Goal: Information Seeking & Learning: Check status

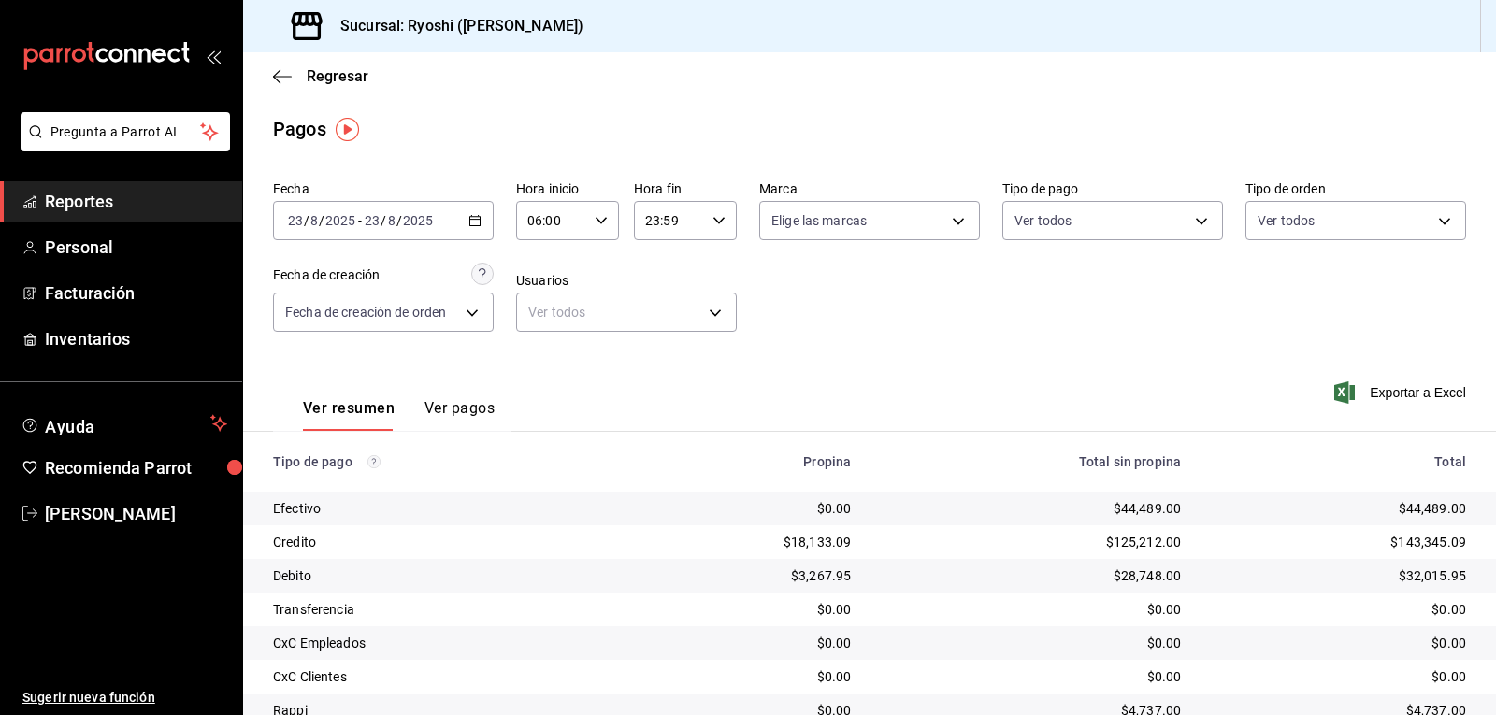
click at [595, 222] on \(Stroke\) "button" at bounding box center [600, 220] width 11 height 7
click at [535, 361] on span "02" at bounding box center [539, 358] width 22 height 15
type input "02:00"
click at [917, 328] on div at bounding box center [748, 357] width 1496 height 715
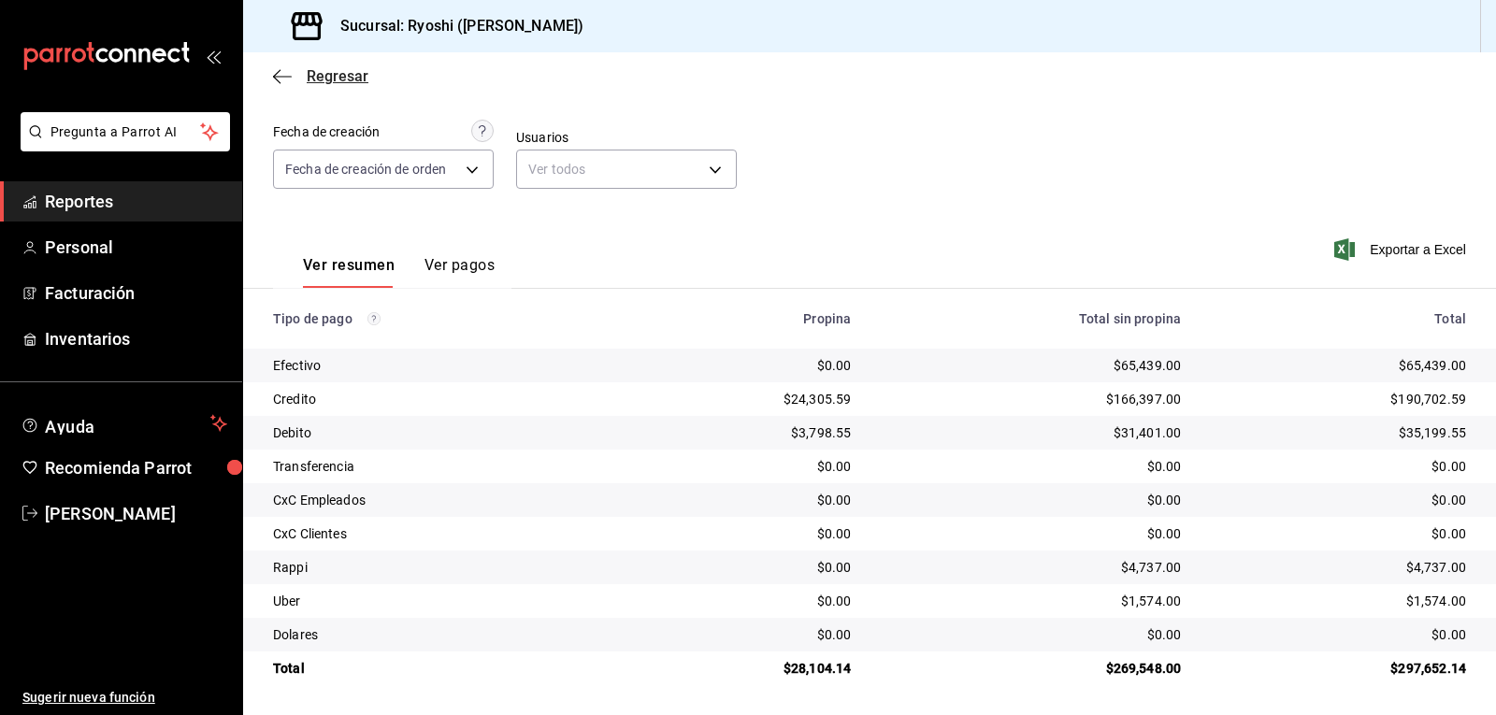
click at [280, 78] on icon "button" at bounding box center [282, 76] width 19 height 17
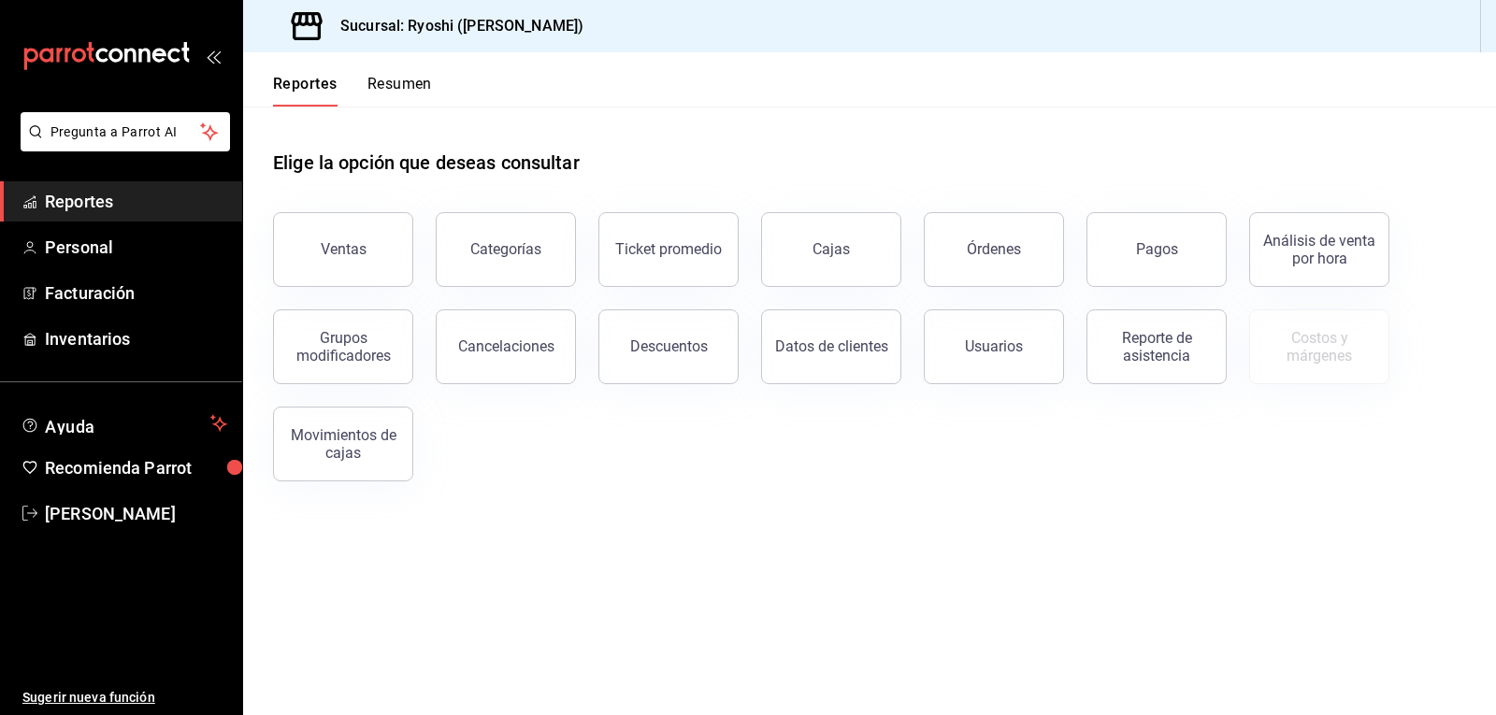
click at [407, 78] on button "Resumen" at bounding box center [399, 91] width 65 height 32
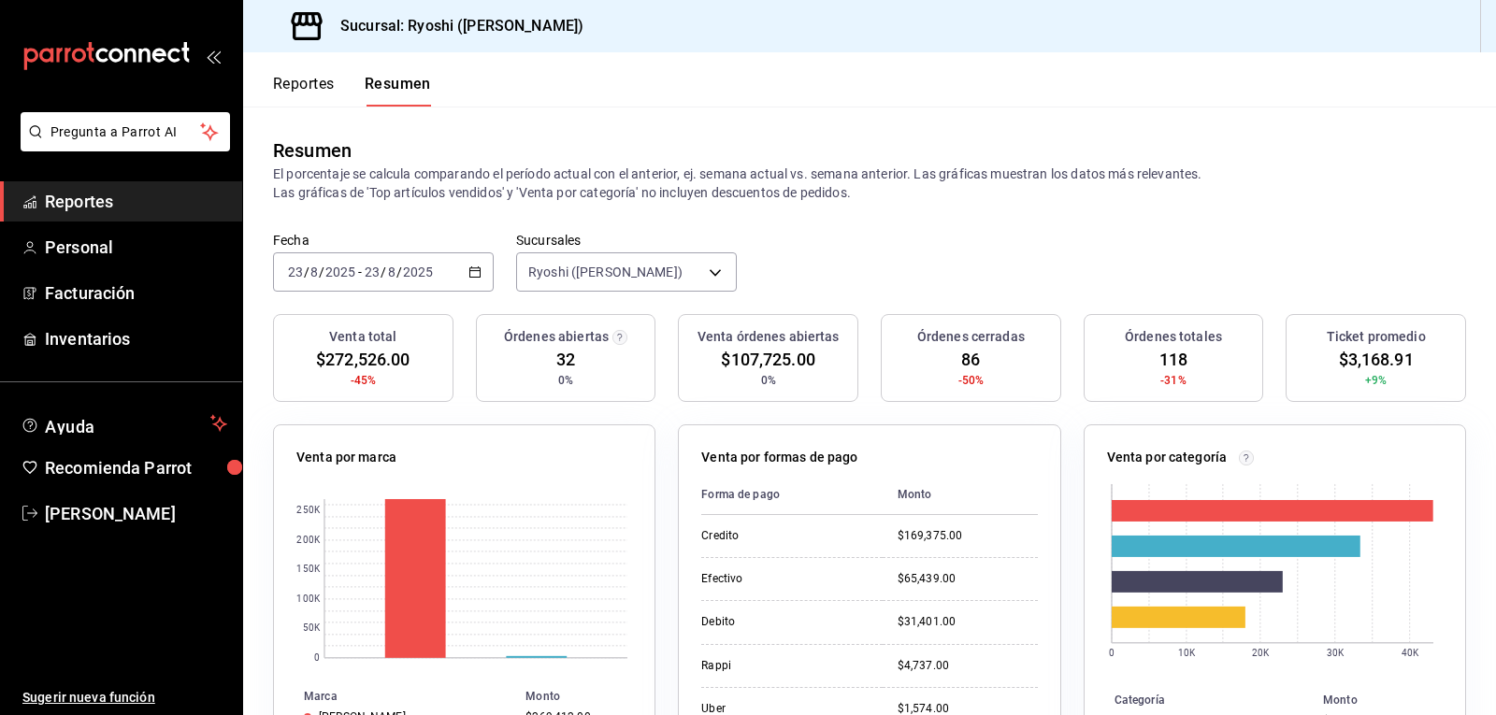
click at [318, 91] on button "Reportes" at bounding box center [304, 91] width 62 height 32
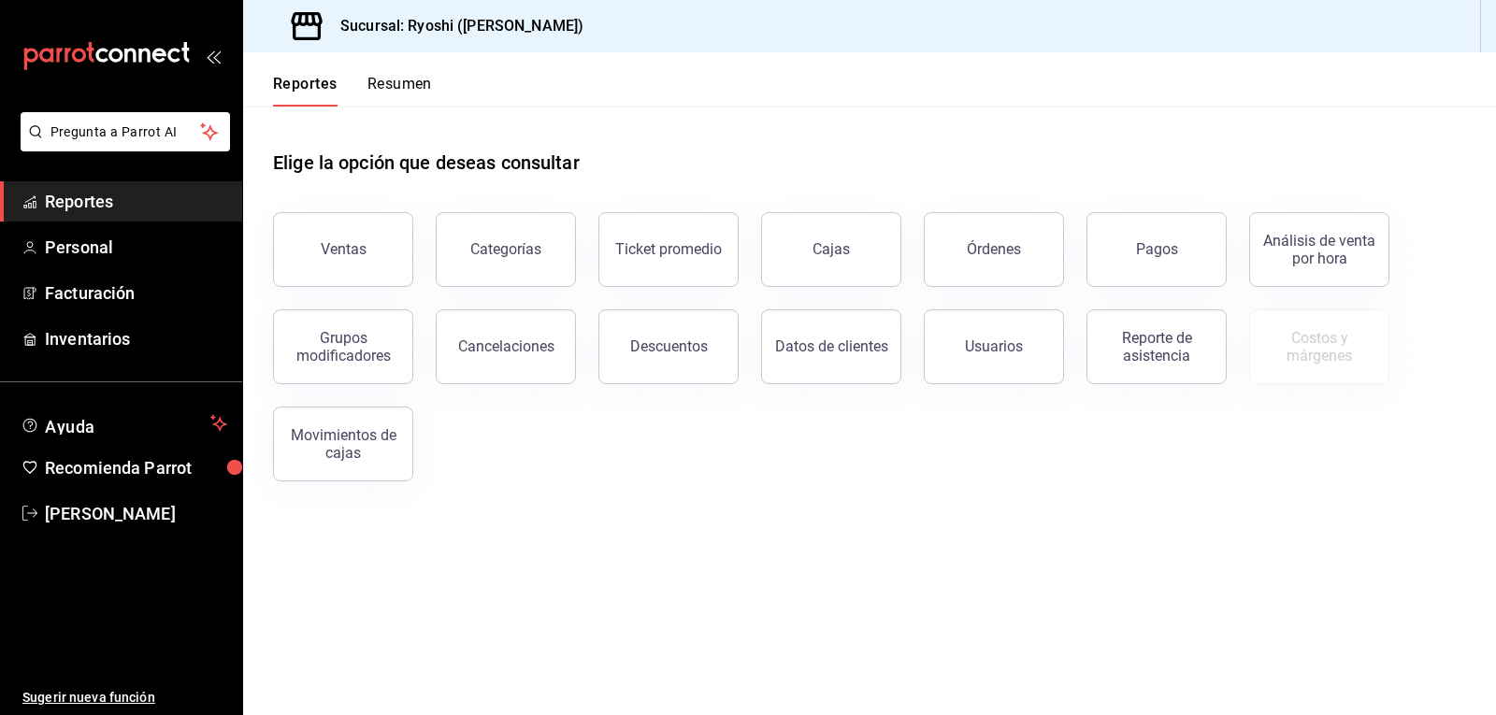
click at [385, 87] on button "Resumen" at bounding box center [399, 91] width 65 height 32
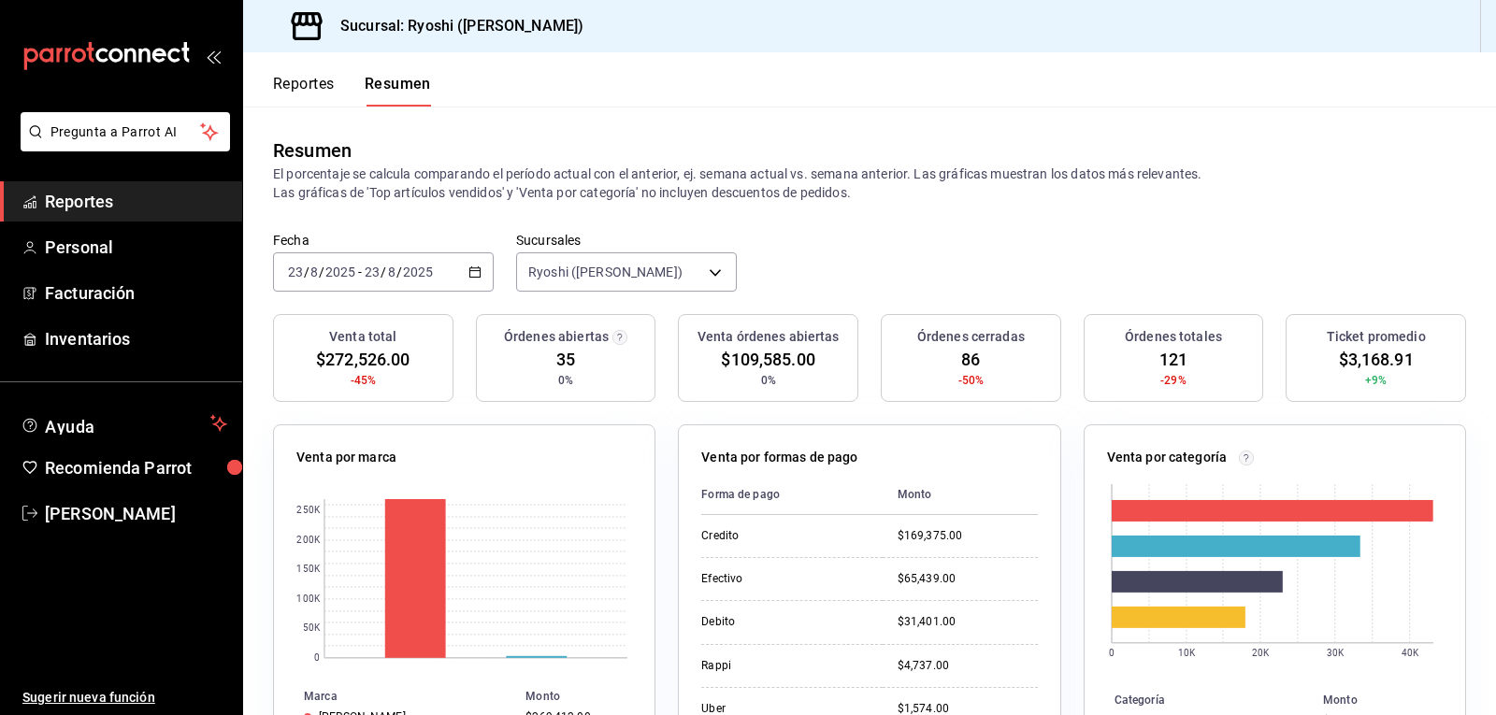
click at [291, 86] on button "Reportes" at bounding box center [304, 91] width 62 height 32
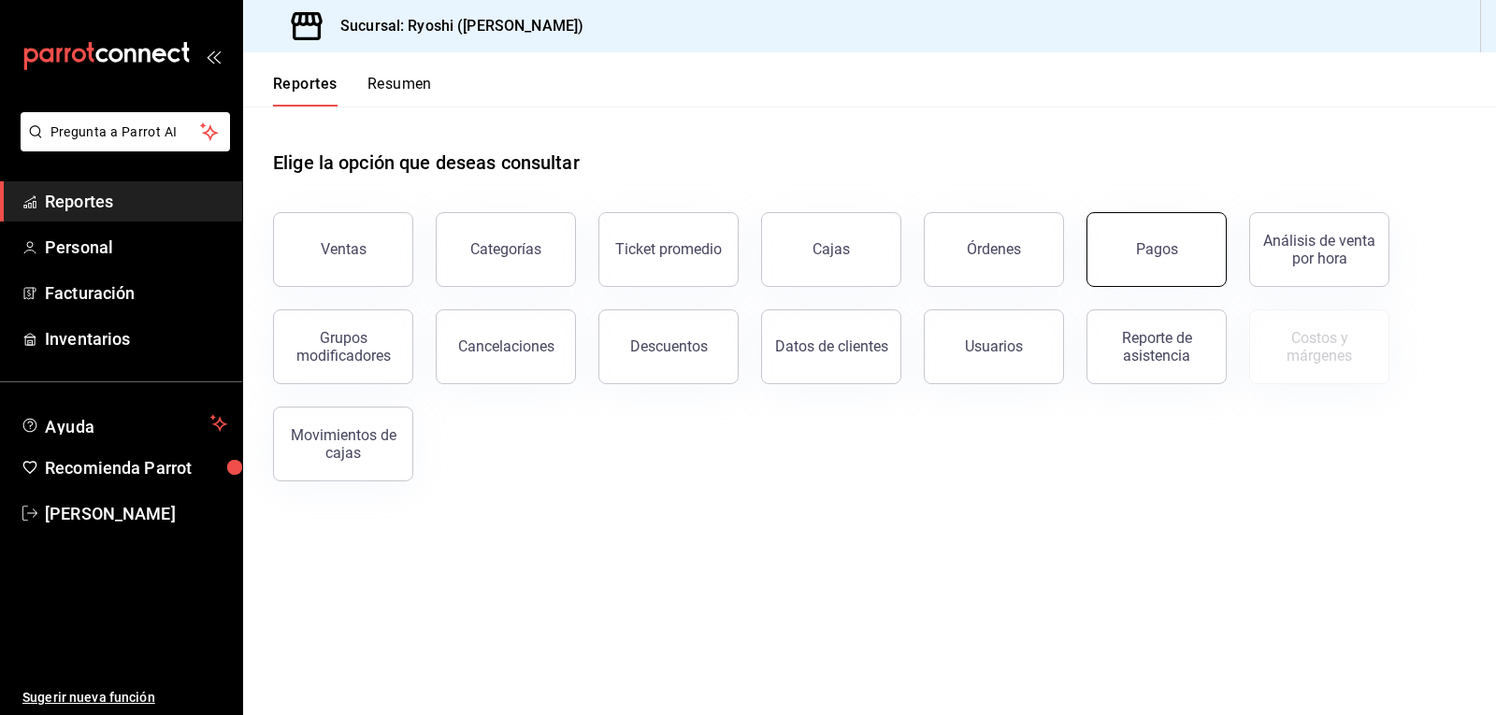
click at [1126, 257] on button "Pagos" at bounding box center [1156, 249] width 140 height 75
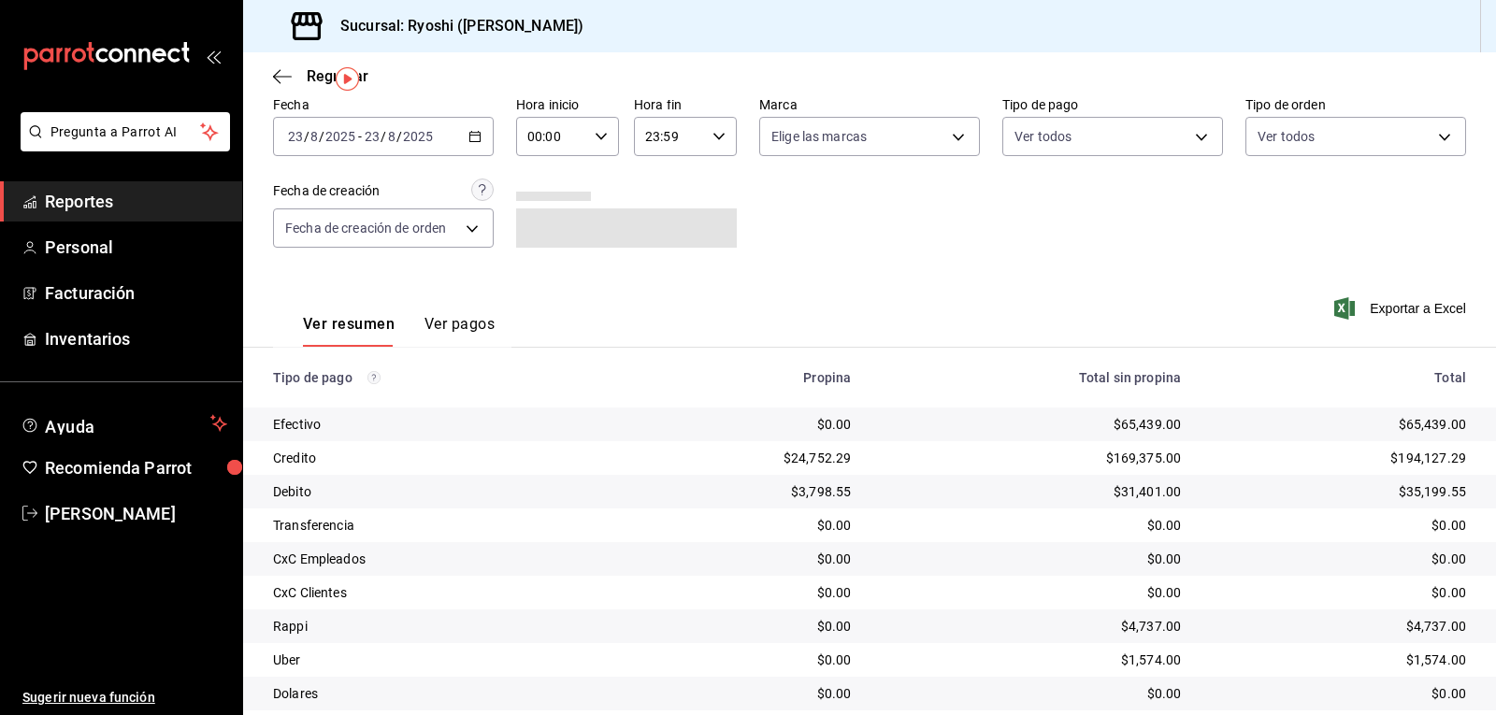
scroll to position [50, 0]
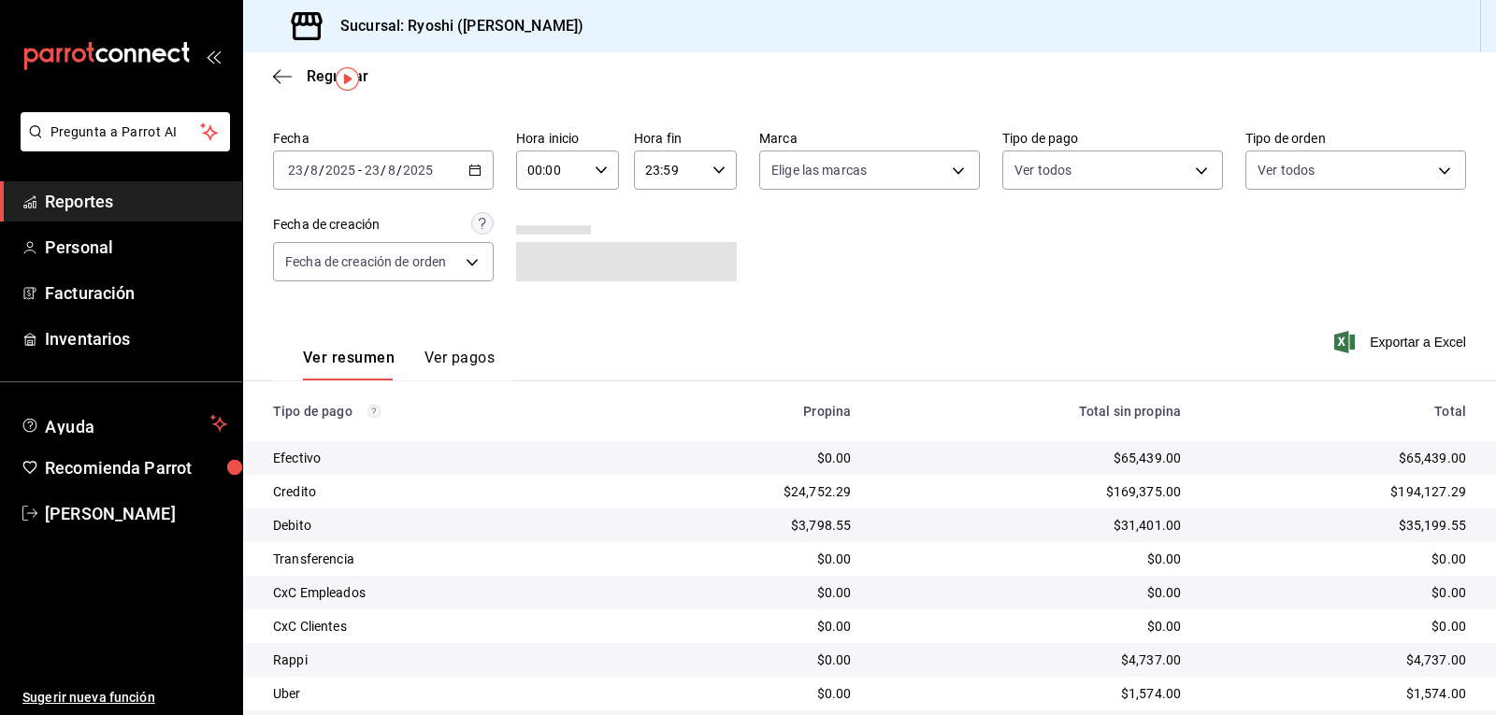
click at [597, 163] on div "00:00 Hora inicio" at bounding box center [567, 170] width 103 height 39
click at [539, 303] on span "02" at bounding box center [539, 307] width 22 height 15
click at [795, 295] on div at bounding box center [748, 357] width 1496 height 715
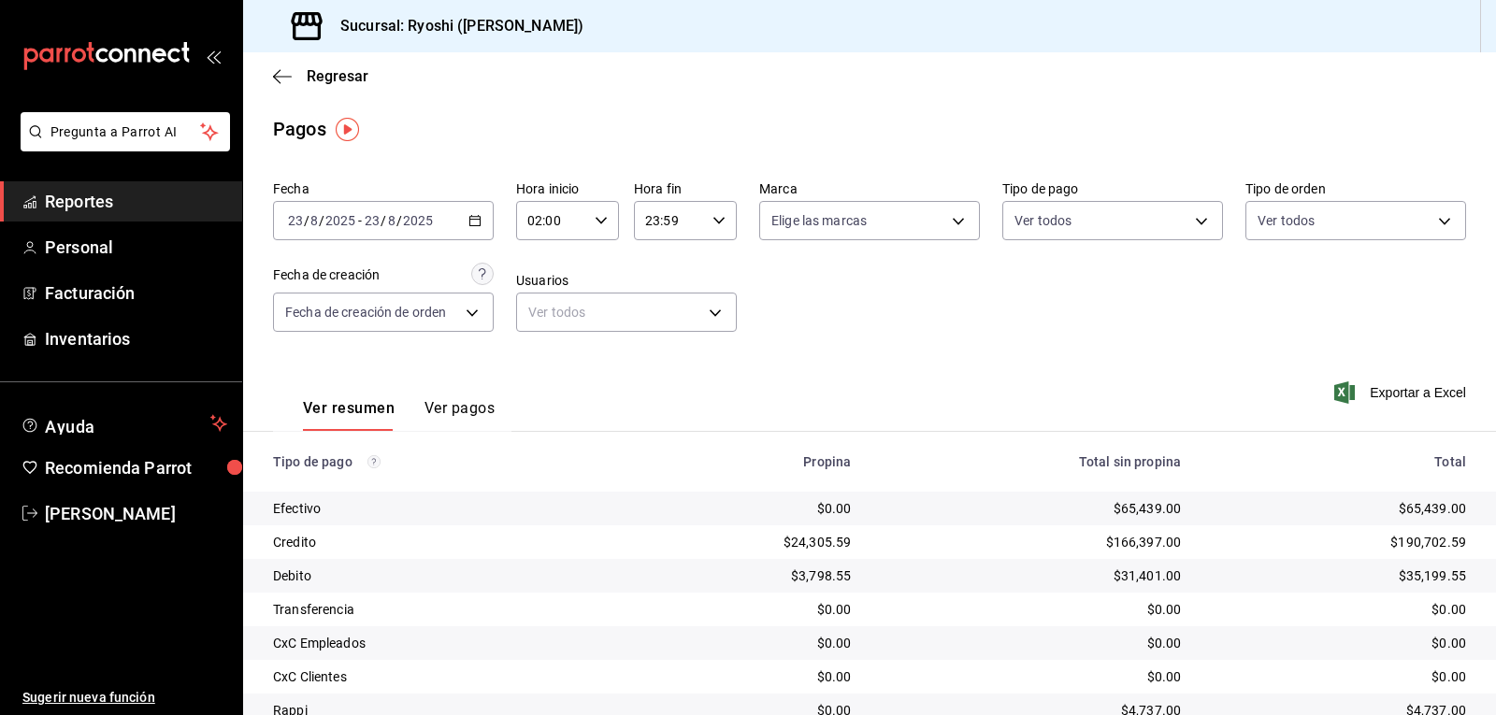
click at [595, 221] on \(Stroke\) "button" at bounding box center [600, 220] width 11 height 7
click at [530, 313] on span "03" at bounding box center [539, 313] width 22 height 15
type input "03:00"
click at [906, 279] on div at bounding box center [748, 357] width 1496 height 715
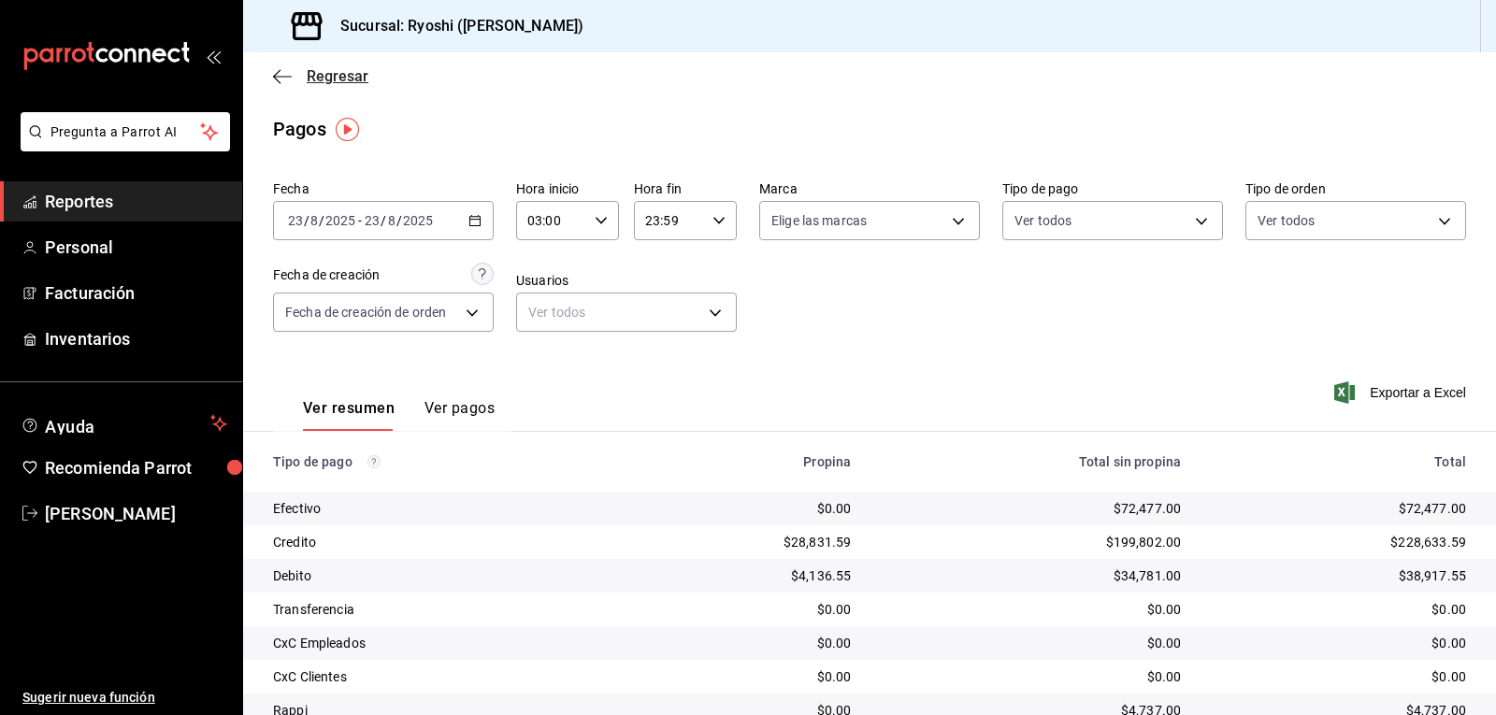
click at [280, 78] on icon "button" at bounding box center [282, 76] width 19 height 17
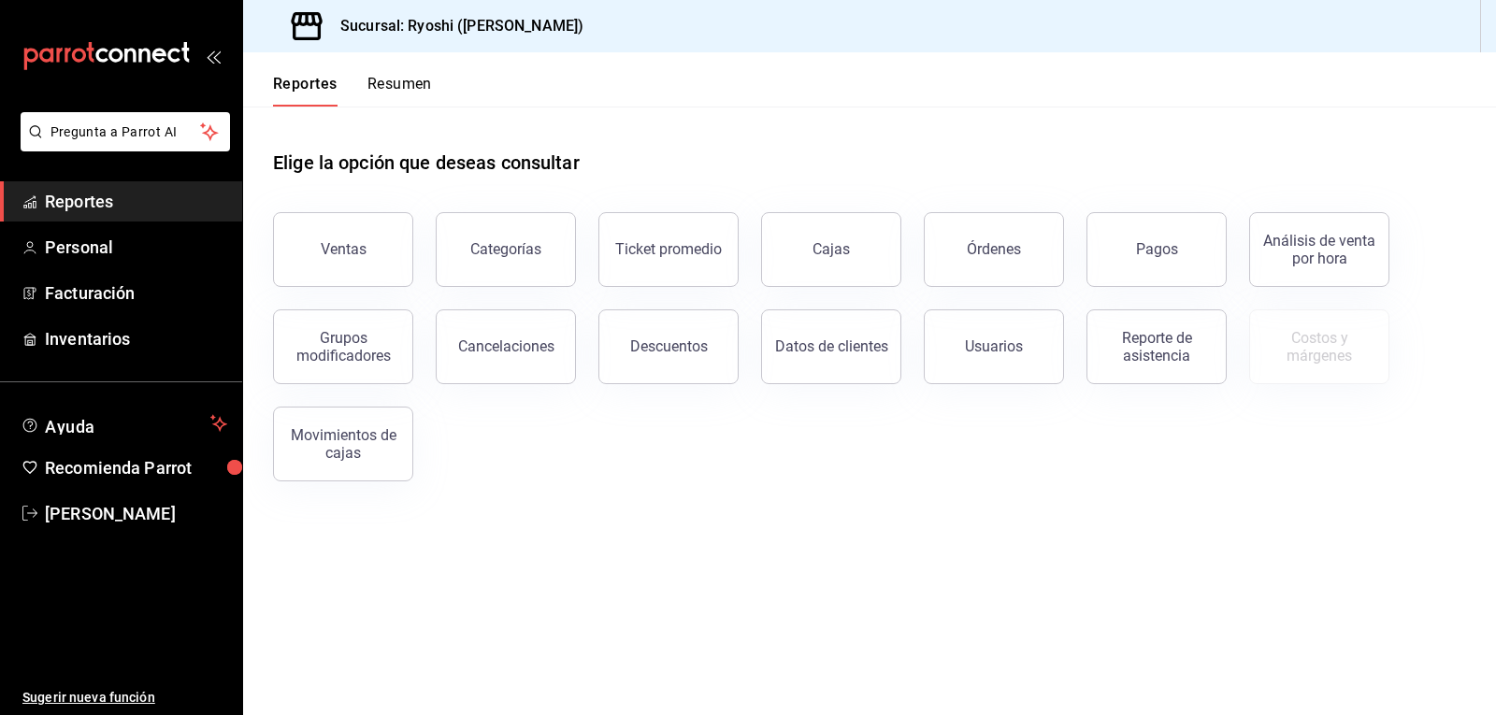
click at [280, 74] on div "Reportes Resumen" at bounding box center [337, 79] width 189 height 54
click at [278, 75] on button "Reportes" at bounding box center [305, 91] width 65 height 32
click at [1155, 234] on button "Pagos" at bounding box center [1156, 249] width 140 height 75
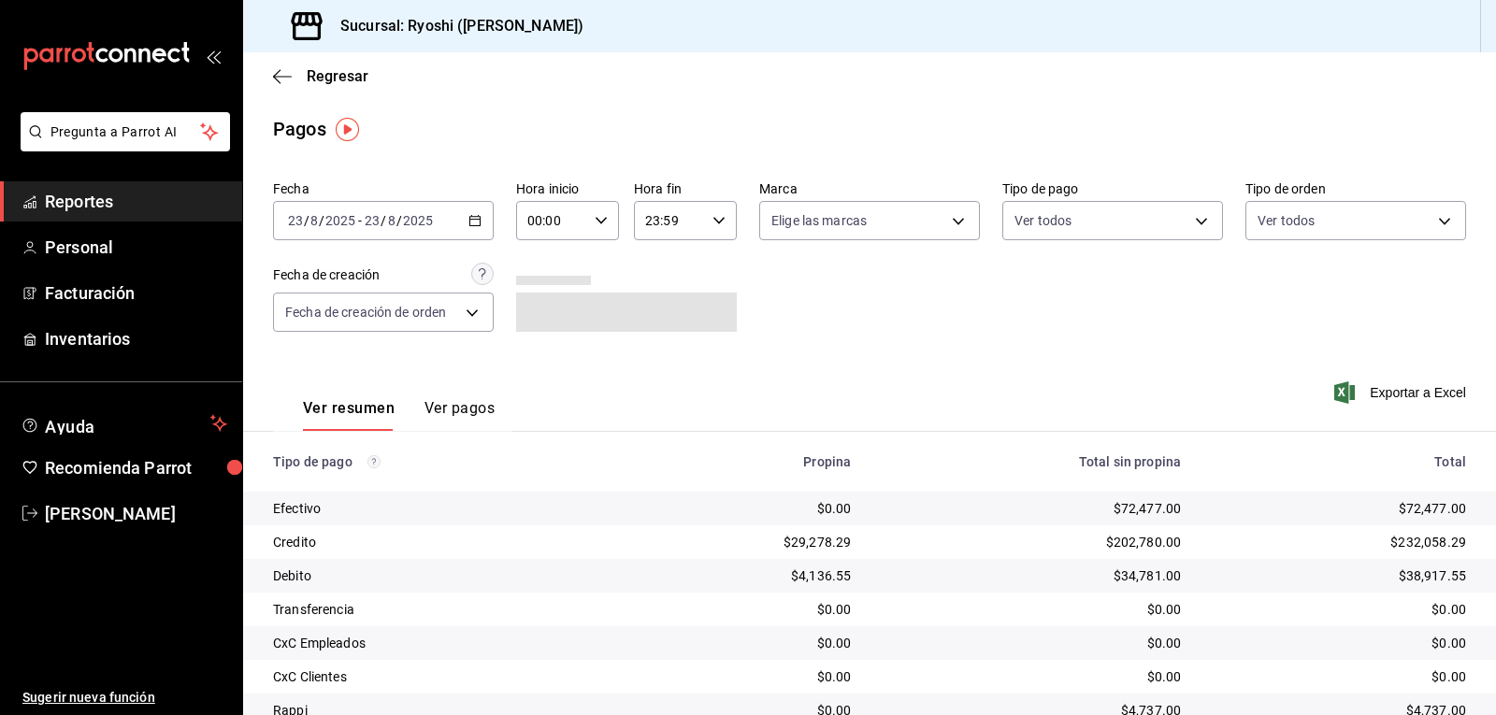
click at [600, 215] on icon "button" at bounding box center [601, 220] width 13 height 13
click at [538, 358] on span "02" at bounding box center [539, 358] width 22 height 15
type input "02:00"
click at [910, 312] on div at bounding box center [748, 357] width 1496 height 715
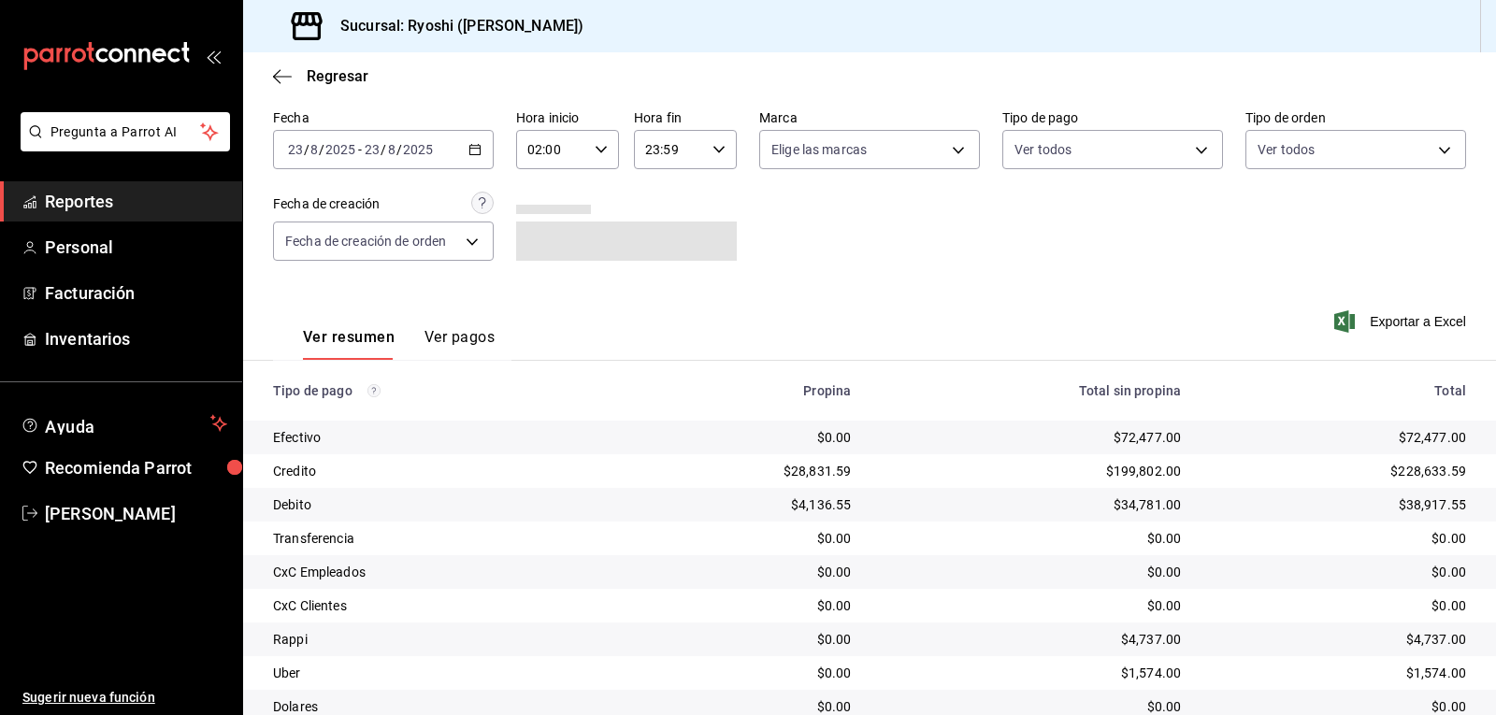
scroll to position [144, 0]
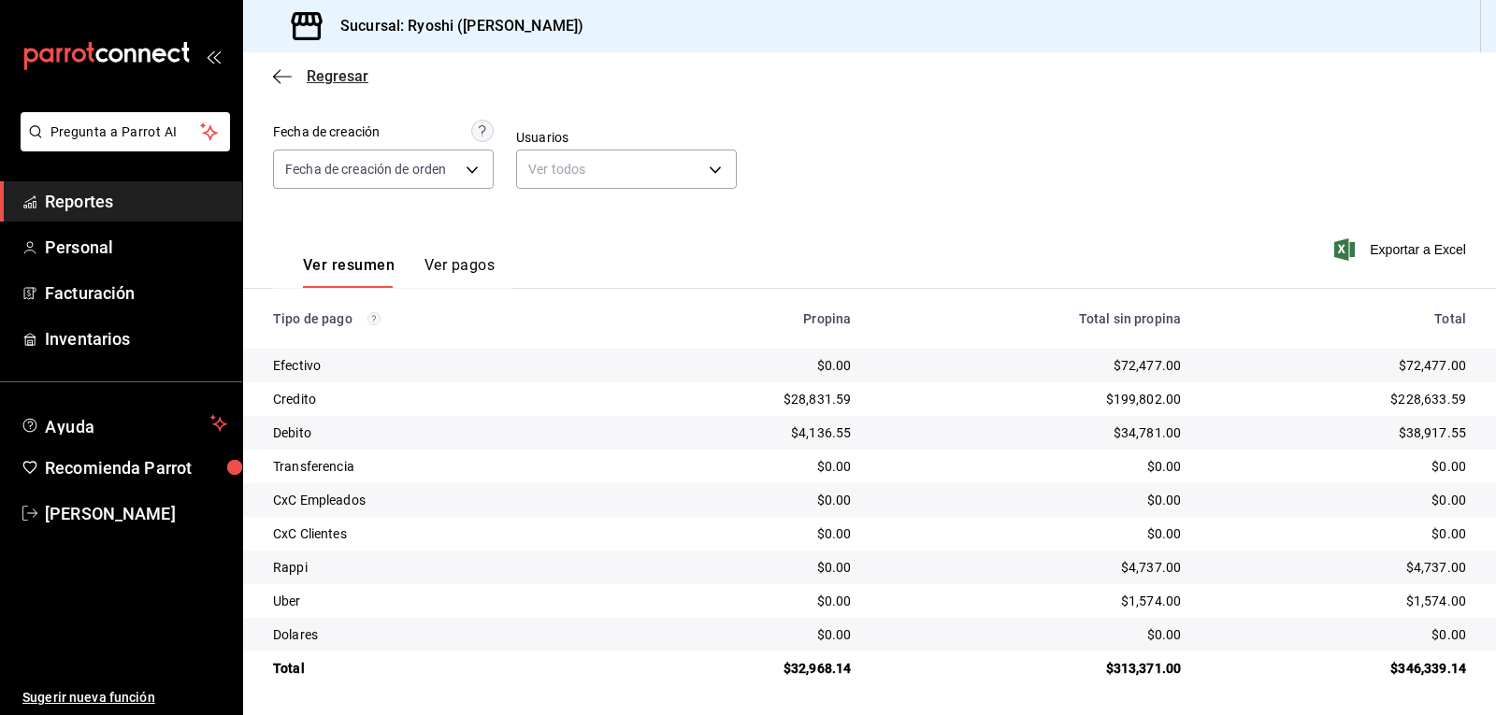
click at [280, 76] on icon "button" at bounding box center [282, 76] width 19 height 1
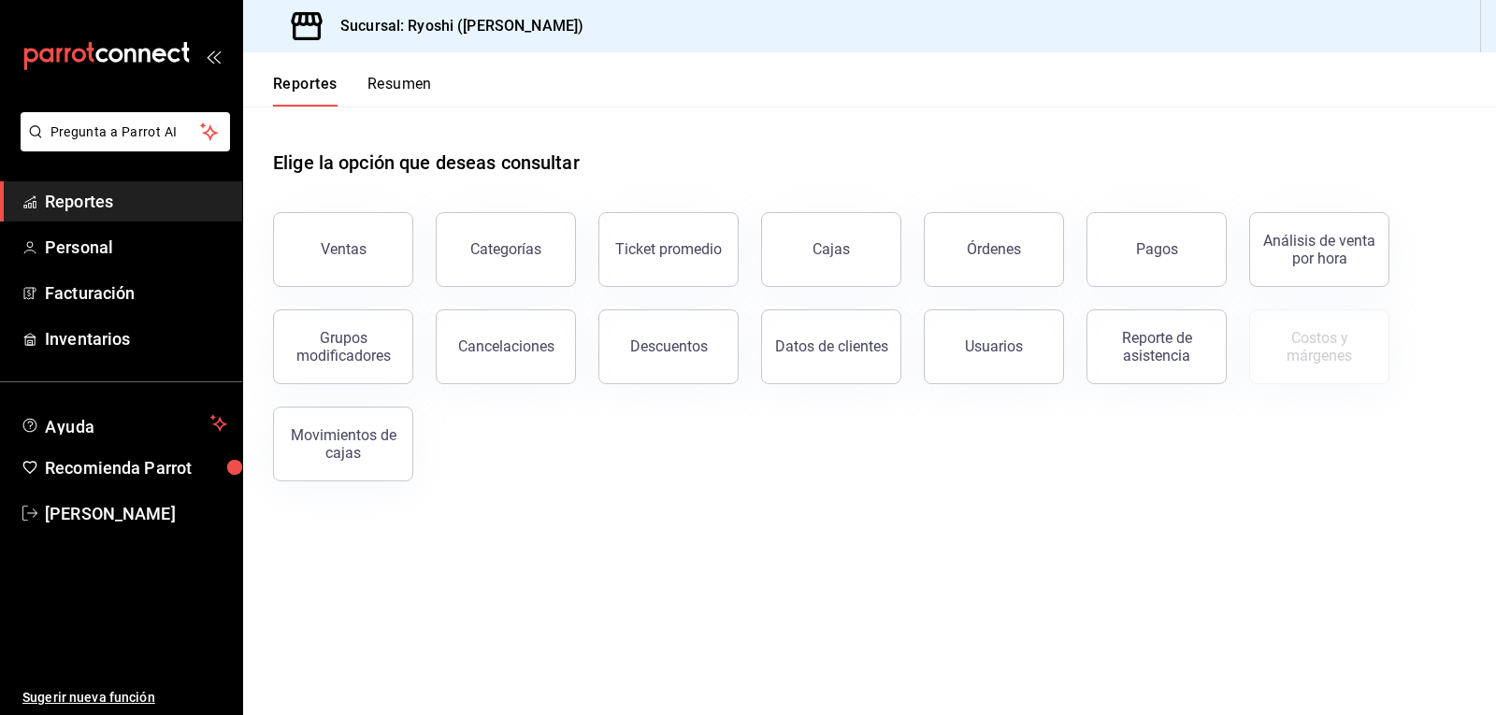
click at [410, 91] on button "Resumen" at bounding box center [399, 91] width 65 height 32
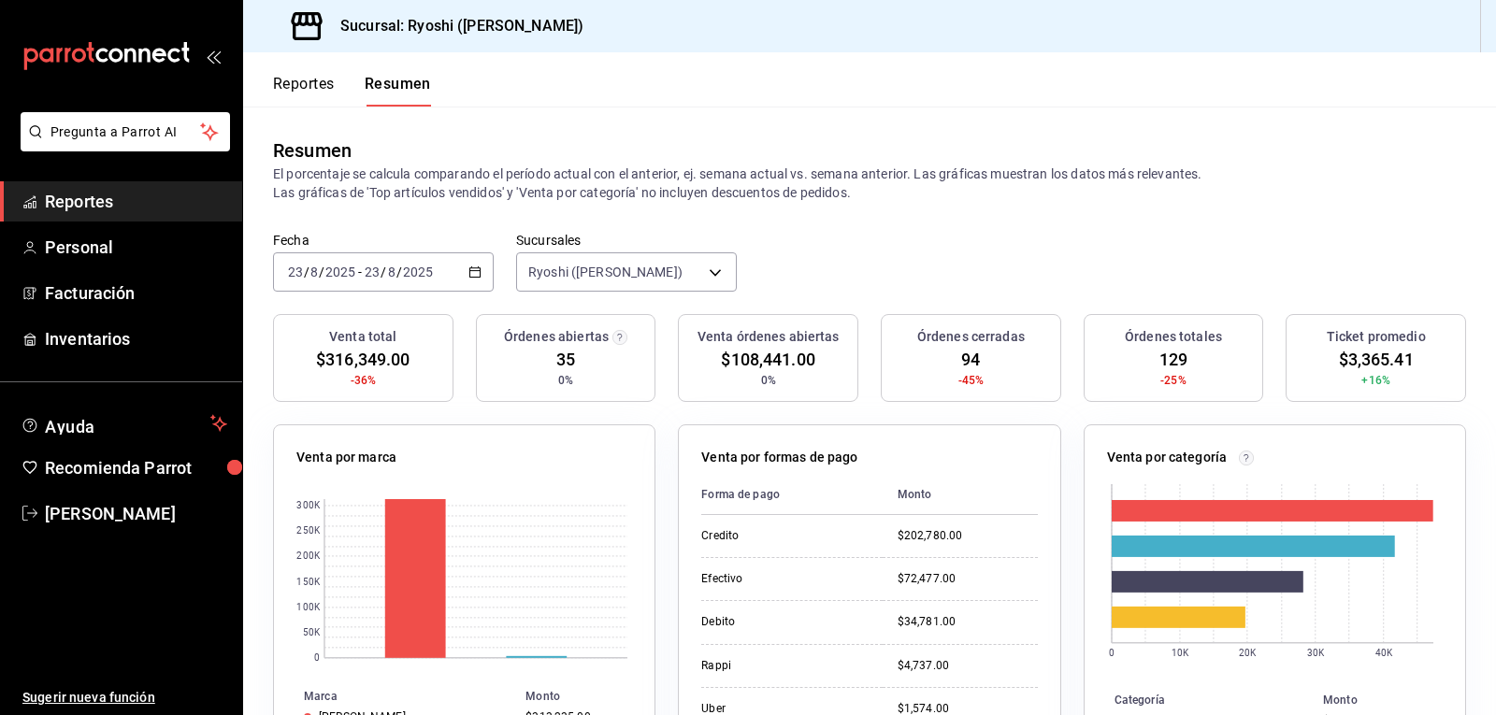
click at [305, 85] on button "Reportes" at bounding box center [304, 91] width 62 height 32
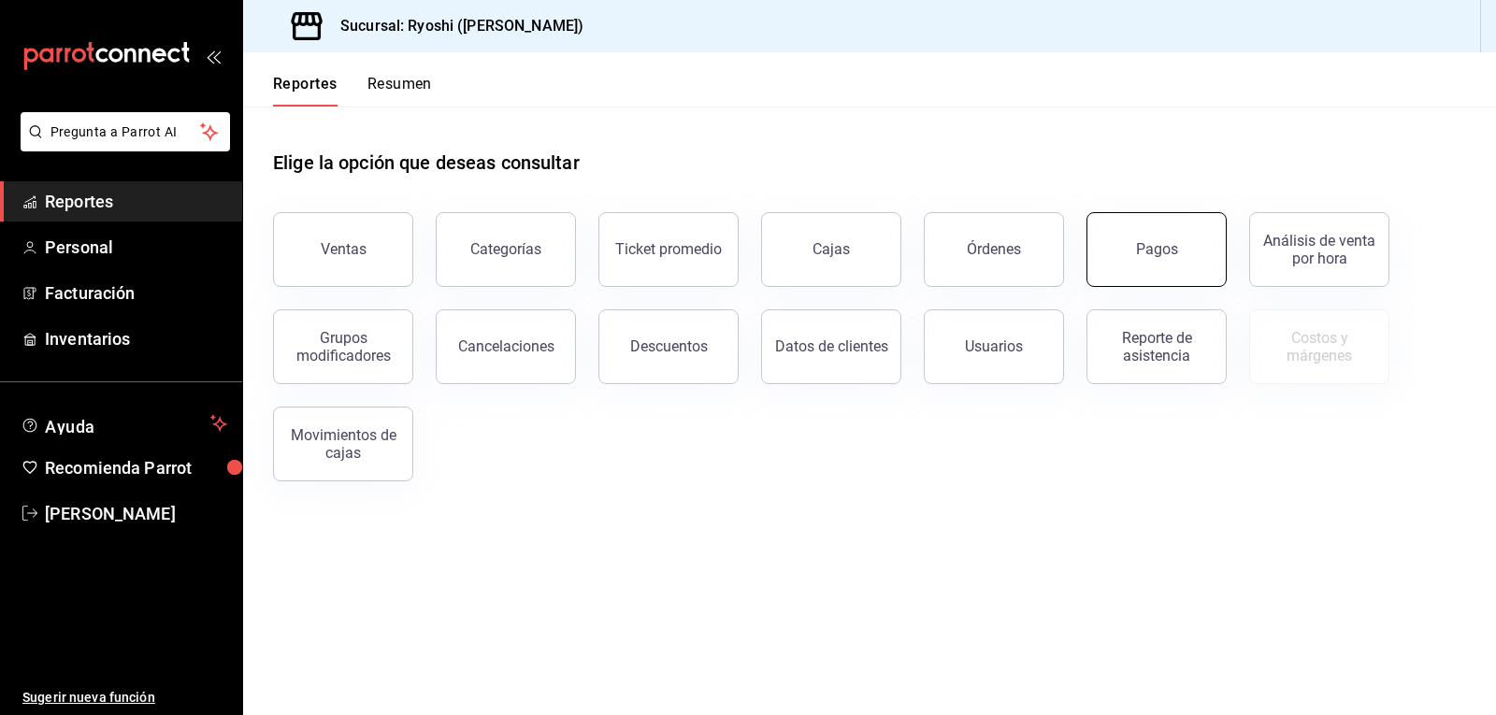
click at [1169, 243] on div "Pagos" at bounding box center [1157, 249] width 42 height 18
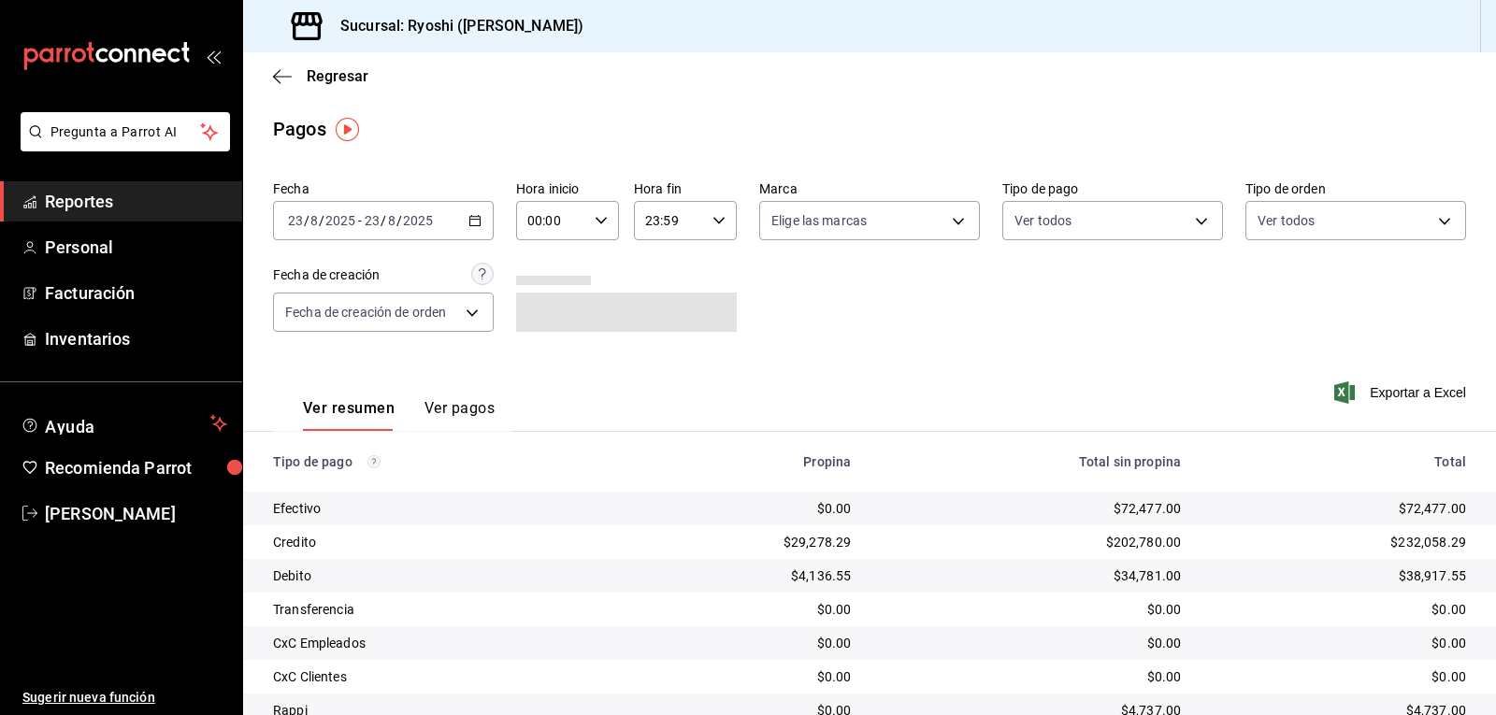
click at [595, 220] on icon "button" at bounding box center [601, 220] width 13 height 13
click at [537, 360] on span "02" at bounding box center [539, 358] width 22 height 15
type input "02:00"
click at [914, 282] on div at bounding box center [748, 357] width 1496 height 715
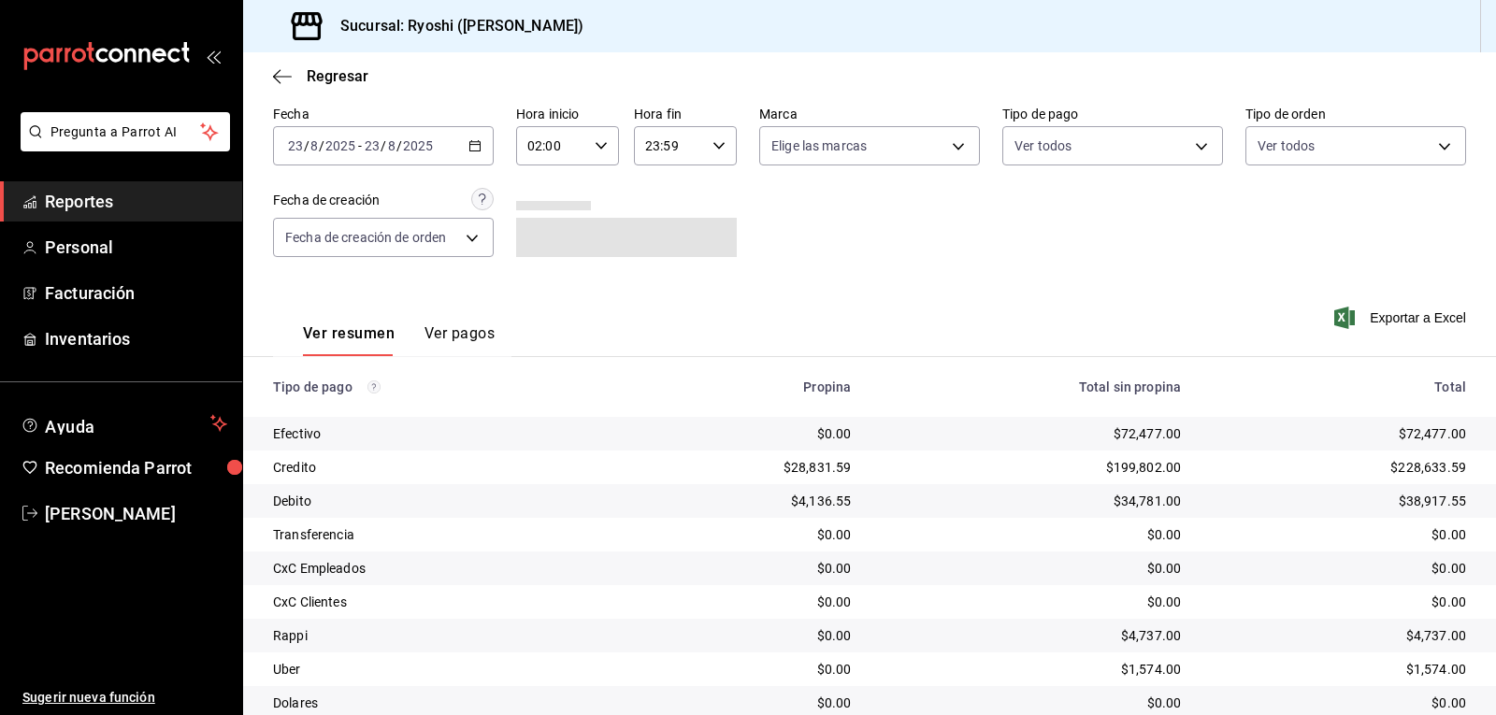
scroll to position [144, 0]
